Goal: Task Accomplishment & Management: Use online tool/utility

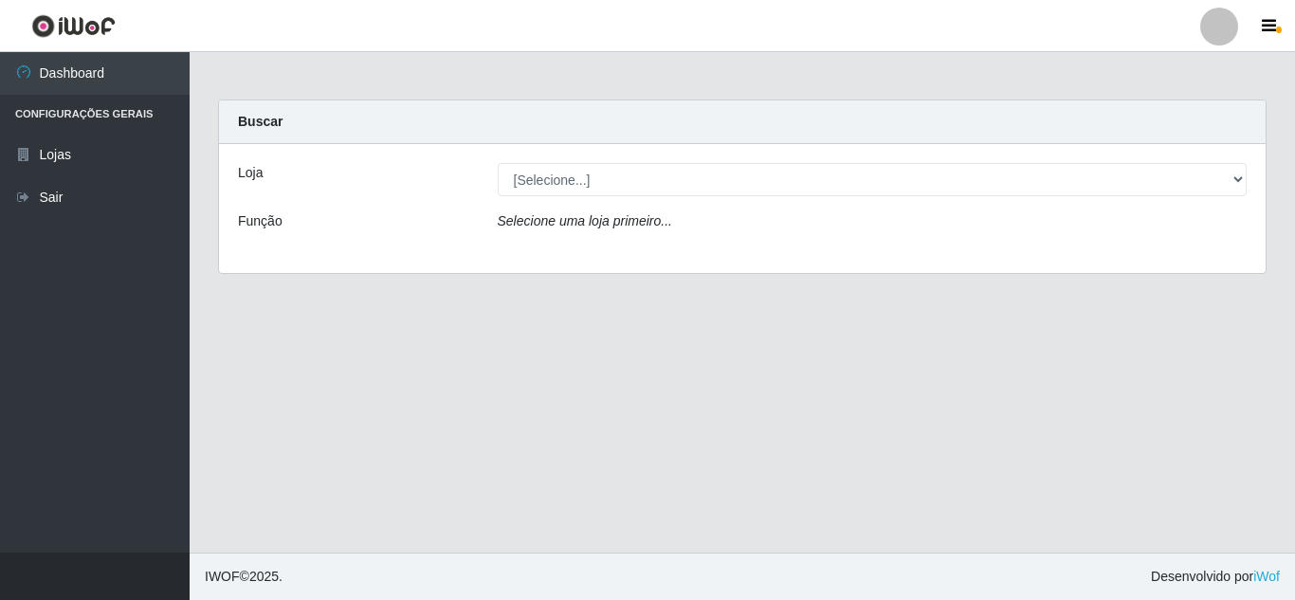
select select "462"
click at [498, 163] on select "[Selecione...] Queiroz [GEOGRAPHIC_DATA] - [GEOGRAPHIC_DATA]" at bounding box center [873, 179] width 750 height 33
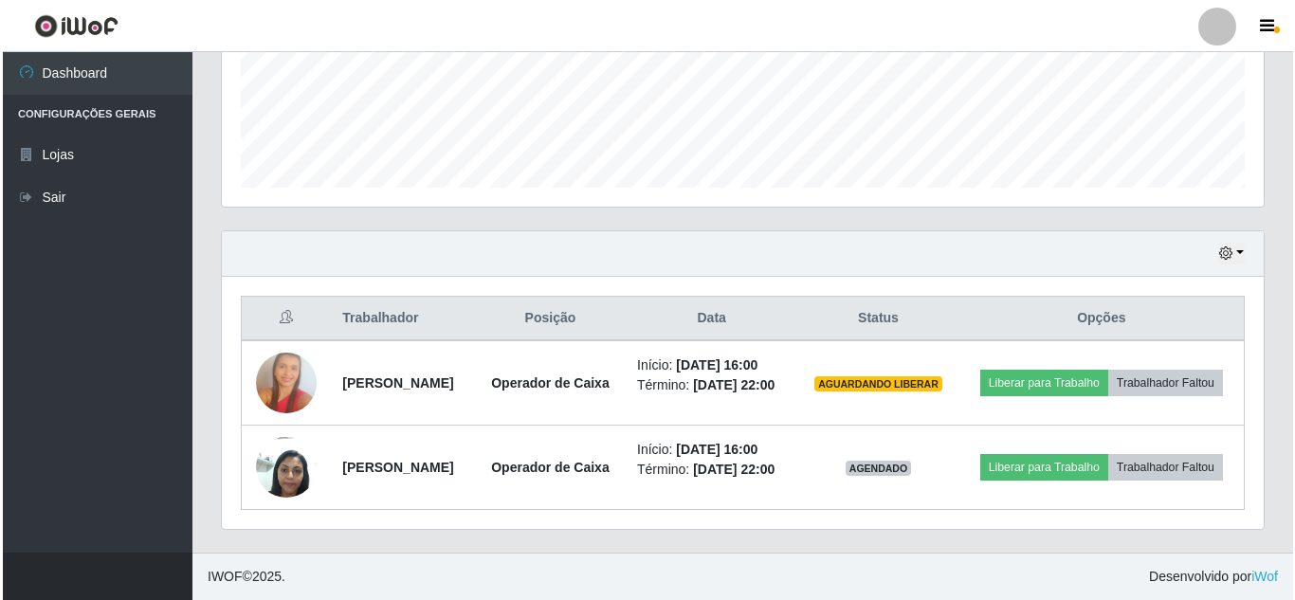
scroll to position [519, 0]
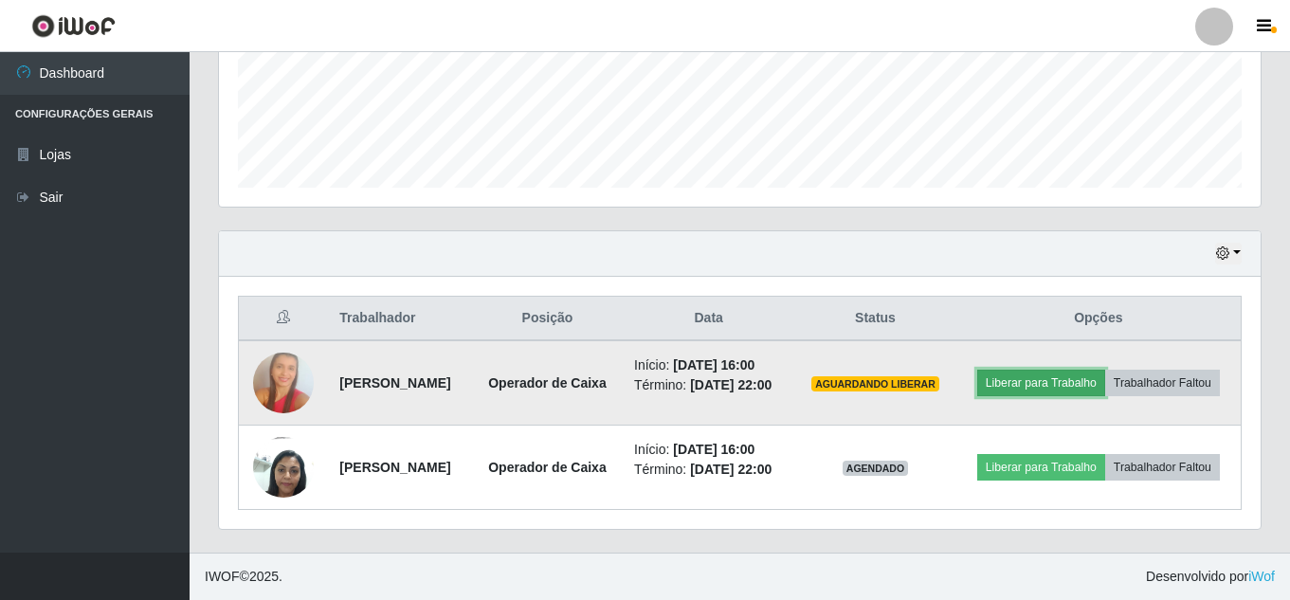
click at [1105, 370] on button "Liberar para Trabalho" at bounding box center [1041, 383] width 128 height 27
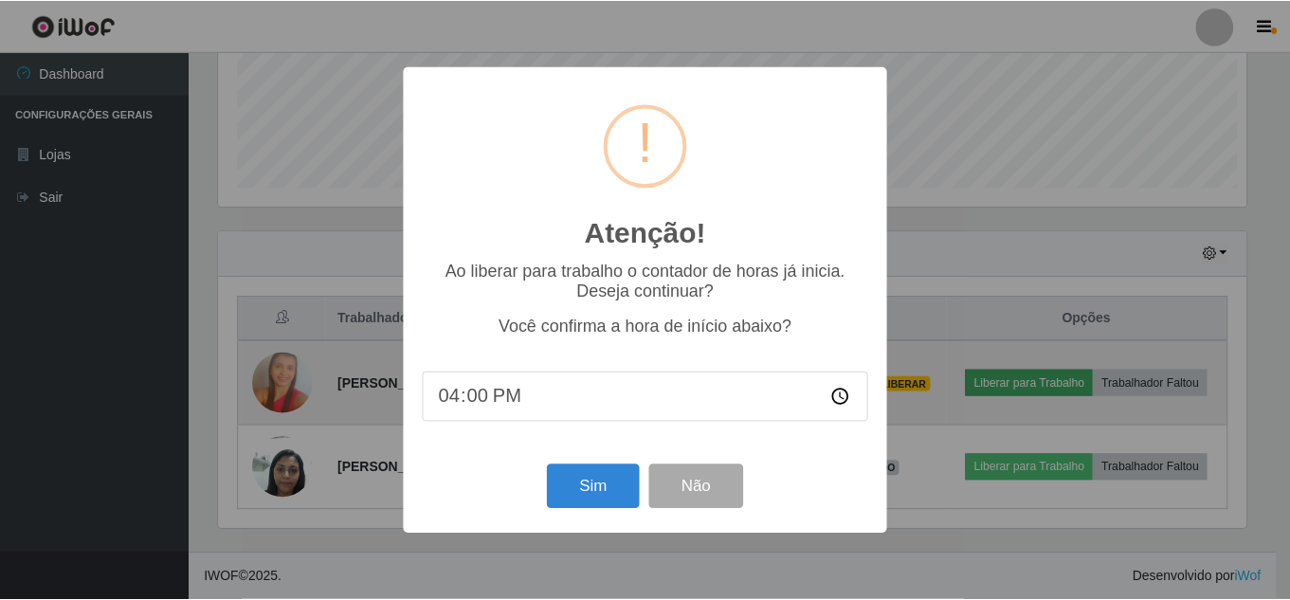
scroll to position [393, 1032]
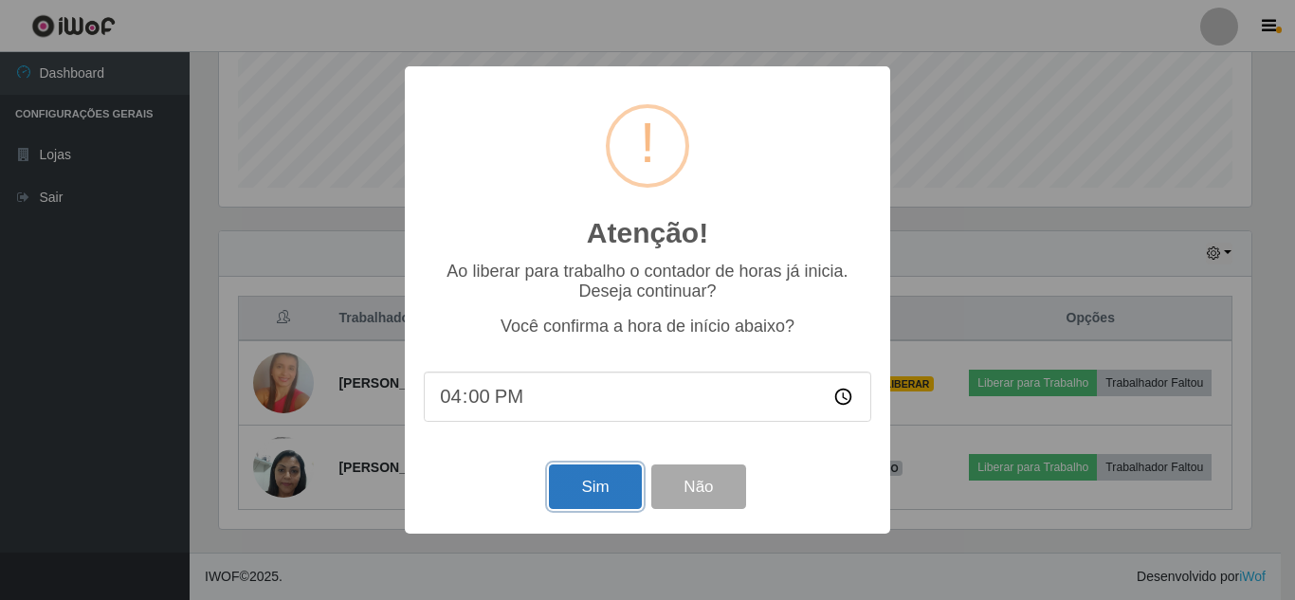
click at [612, 493] on button "Sim" at bounding box center [595, 487] width 92 height 45
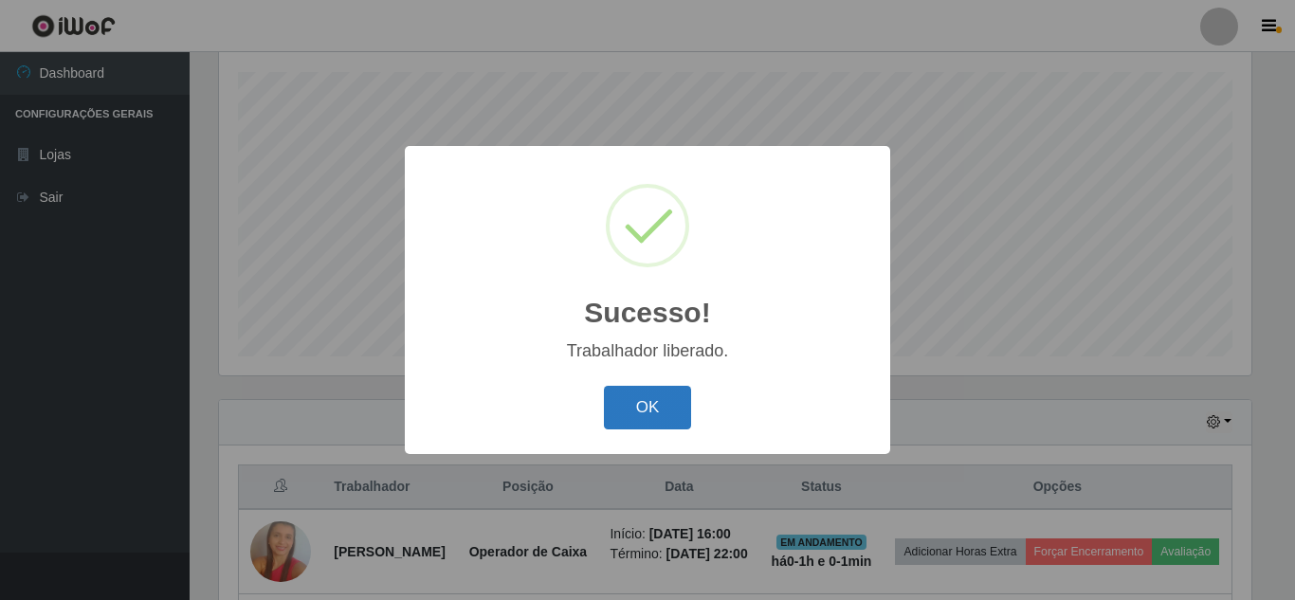
click at [671, 403] on button "OK" at bounding box center [648, 408] width 88 height 45
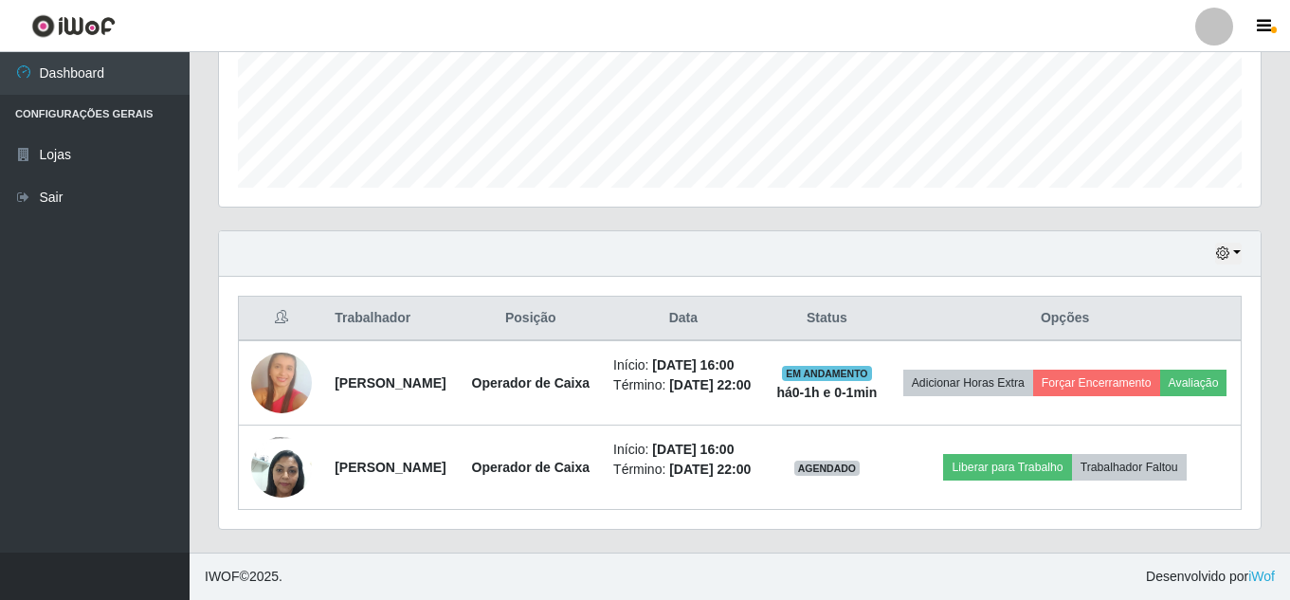
scroll to position [558, 0]
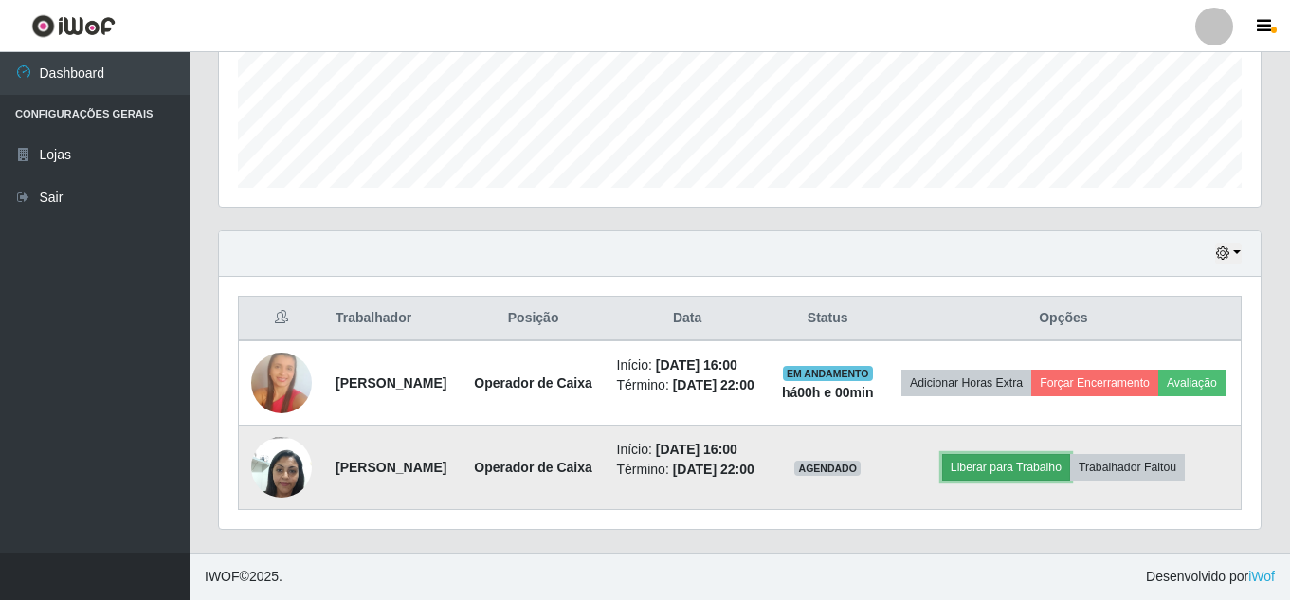
click at [1016, 454] on button "Liberar para Trabalho" at bounding box center [1006, 467] width 128 height 27
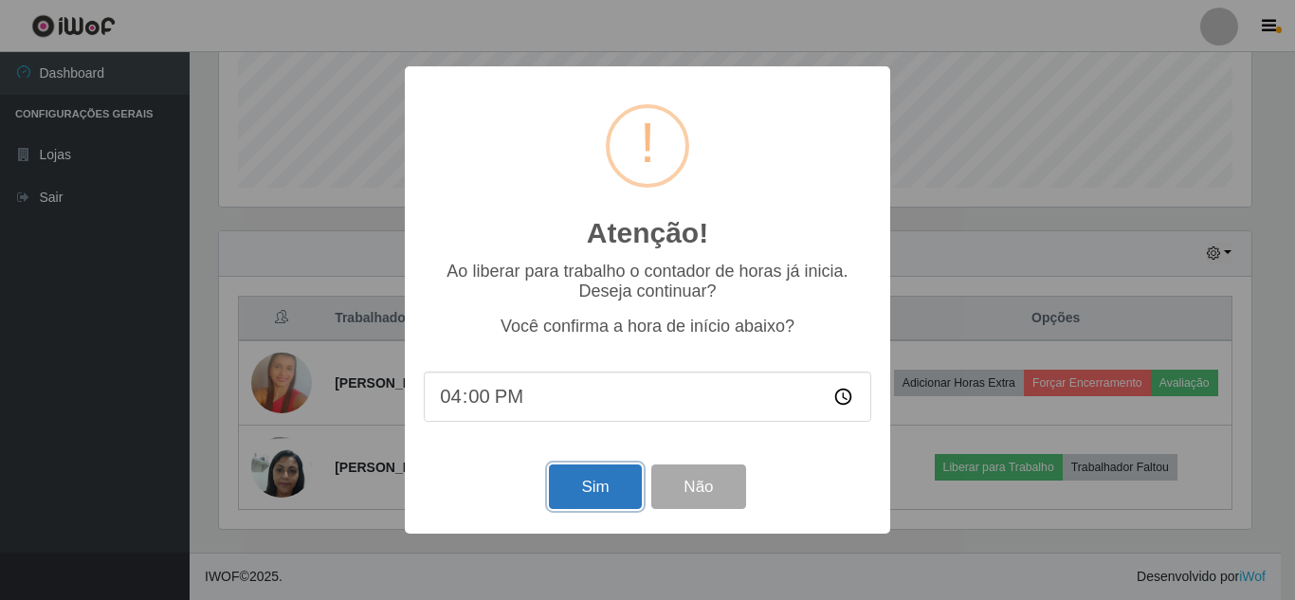
click at [596, 507] on button "Sim" at bounding box center [595, 487] width 92 height 45
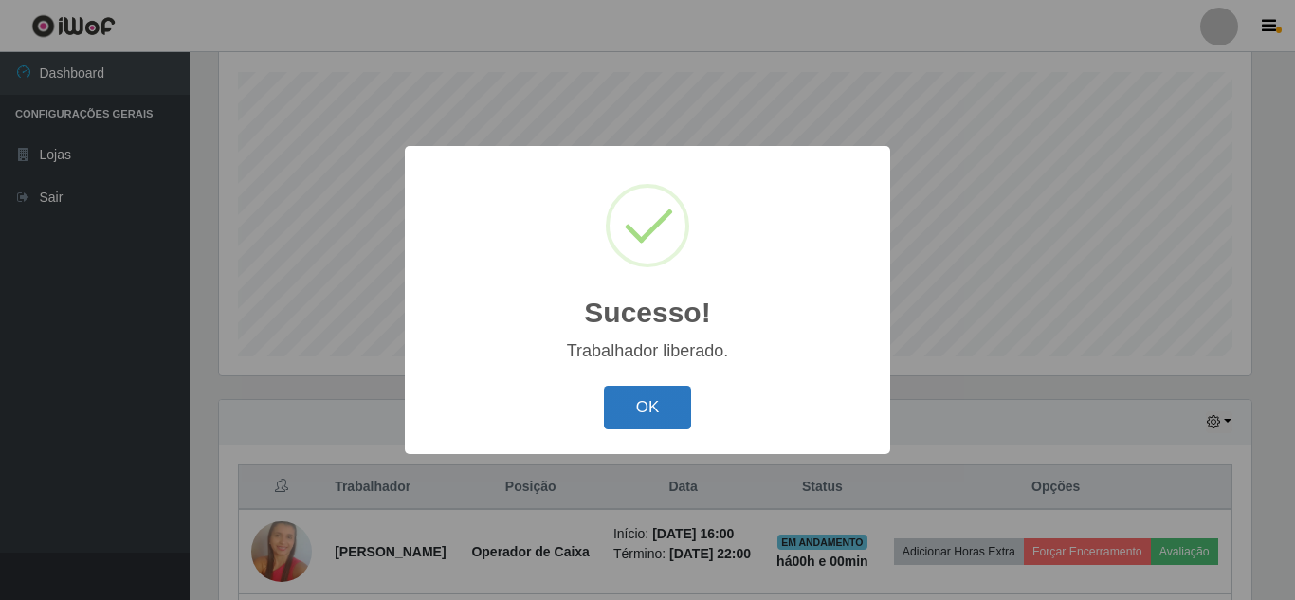
click at [630, 424] on button "OK" at bounding box center [648, 408] width 88 height 45
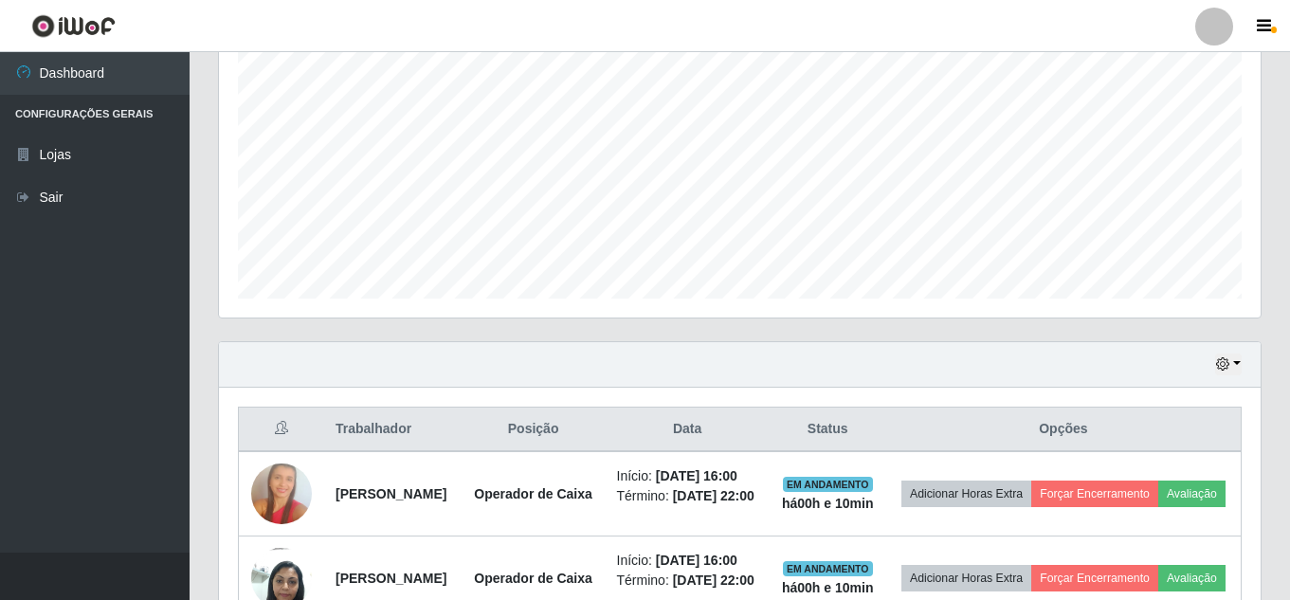
scroll to position [179, 0]
